Goal: Task Accomplishment & Management: Use online tool/utility

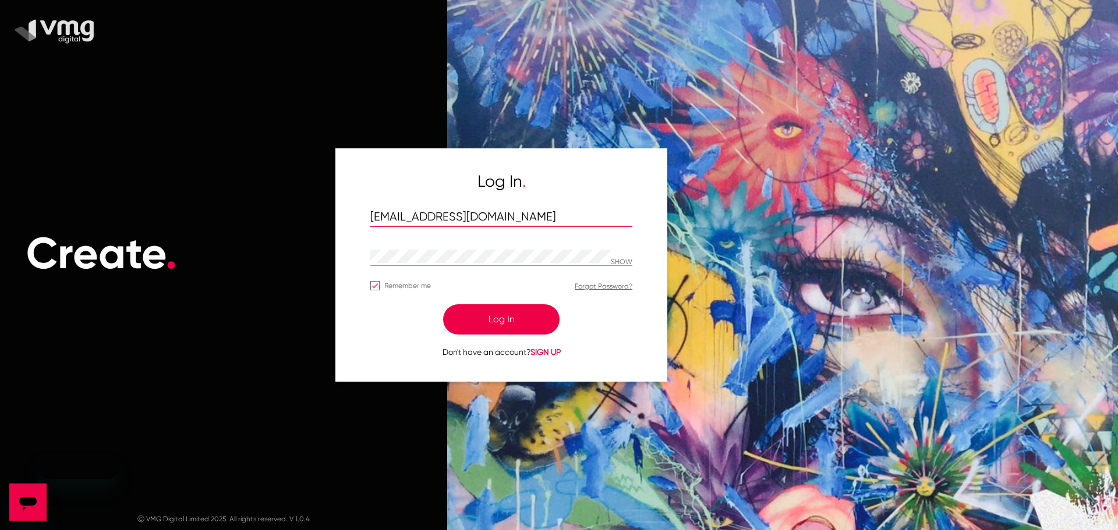
click at [490, 214] on input "[EMAIL_ADDRESS][DOMAIN_NAME]" at bounding box center [501, 217] width 262 height 13
drag, startPoint x: 490, startPoint y: 211, endPoint x: 500, endPoint y: 213, distance: 10.6
click at [500, 213] on input "[EMAIL_ADDRESS][DOMAIN_NAME]" at bounding box center [501, 217] width 262 height 13
click at [626, 256] on div "SHOW" at bounding box center [501, 257] width 262 height 18
click at [622, 261] on p "SHOW" at bounding box center [622, 263] width 22 height 8
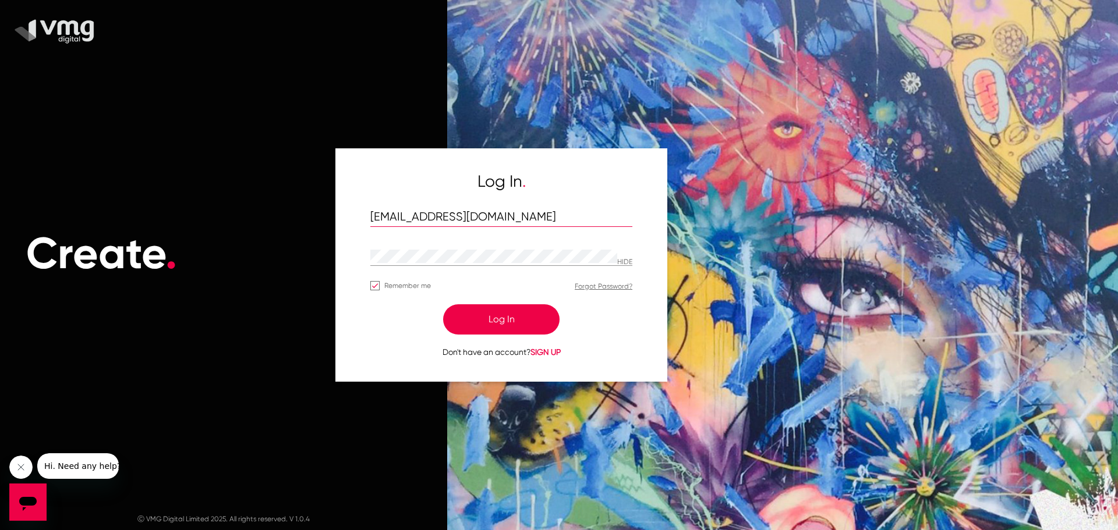
click at [415, 222] on input "[EMAIL_ADDRESS][DOMAIN_NAME]" at bounding box center [501, 217] width 262 height 13
click at [535, 222] on input "[EMAIL_ADDRESS][DOMAIN_NAME]" at bounding box center [501, 217] width 262 height 13
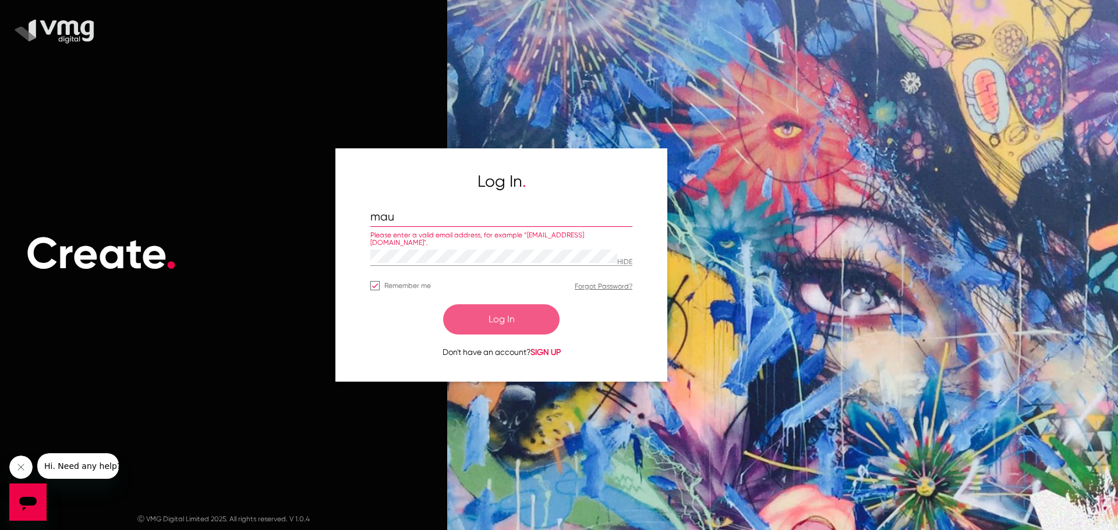
type input "[EMAIL_ADDRESS][DOMAIN_NAME]"
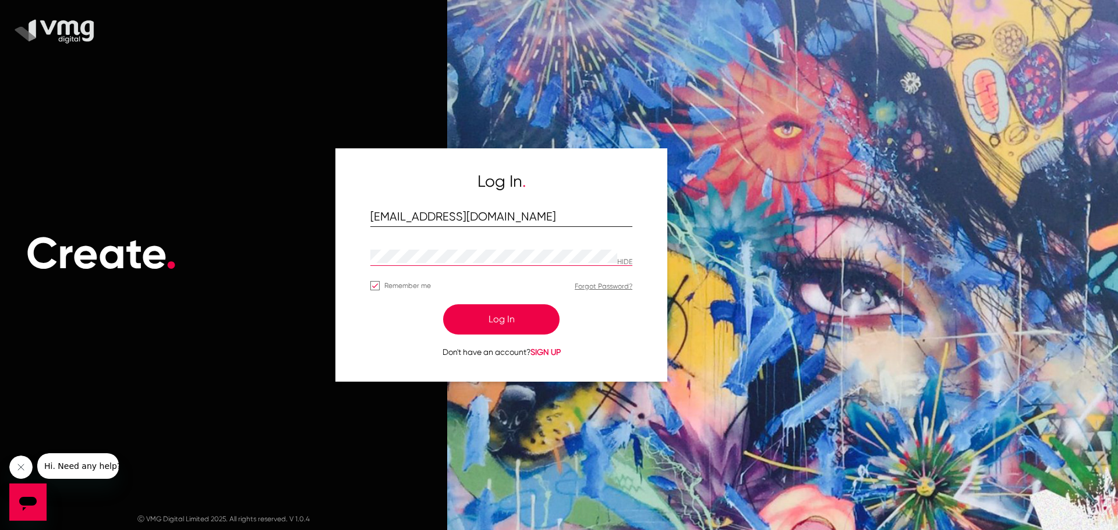
click at [443, 305] on button "Log In" at bounding box center [501, 320] width 116 height 30
click at [213, 271] on h1 "Create ." at bounding box center [223, 254] width 447 height 52
